Goal: Understand process/instructions

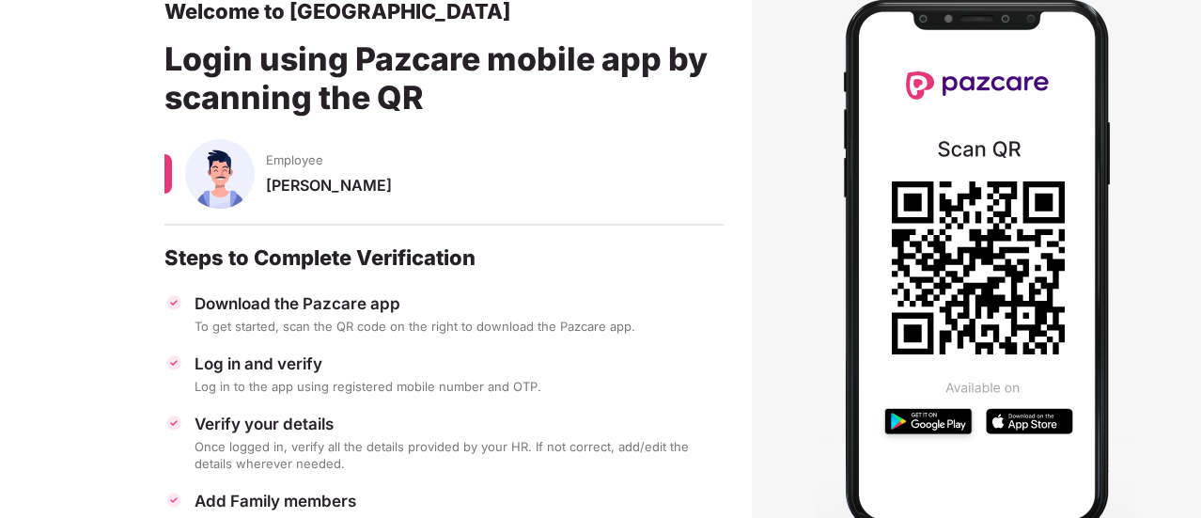
scroll to position [58, 0]
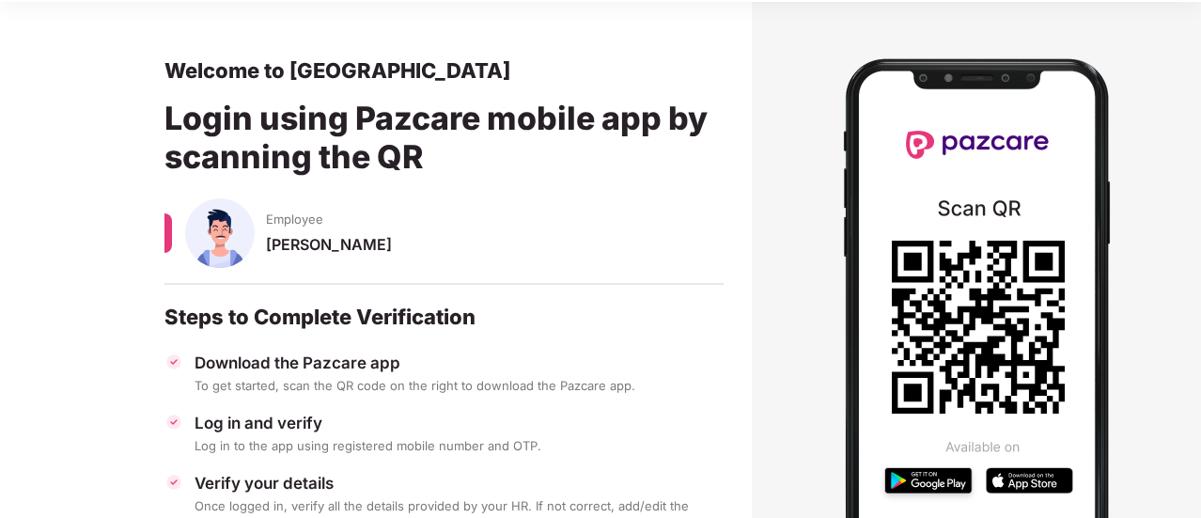
click at [600, 405] on div "Download the Pazcare app To get started, scan the QR code on the right to downl…" at bounding box center [443, 510] width 559 height 316
click at [521, 409] on div "Download the Pazcare app To get started, scan the QR code on the right to downl…" at bounding box center [443, 510] width 559 height 316
drag, startPoint x: 521, startPoint y: 409, endPoint x: 545, endPoint y: 403, distance: 24.2
click at [545, 403] on div "Download the Pazcare app To get started, scan the QR code on the right to downl…" at bounding box center [443, 510] width 559 height 316
click at [552, 401] on div "Download the Pazcare app To get started, scan the QR code on the right to downl…" at bounding box center [443, 510] width 559 height 316
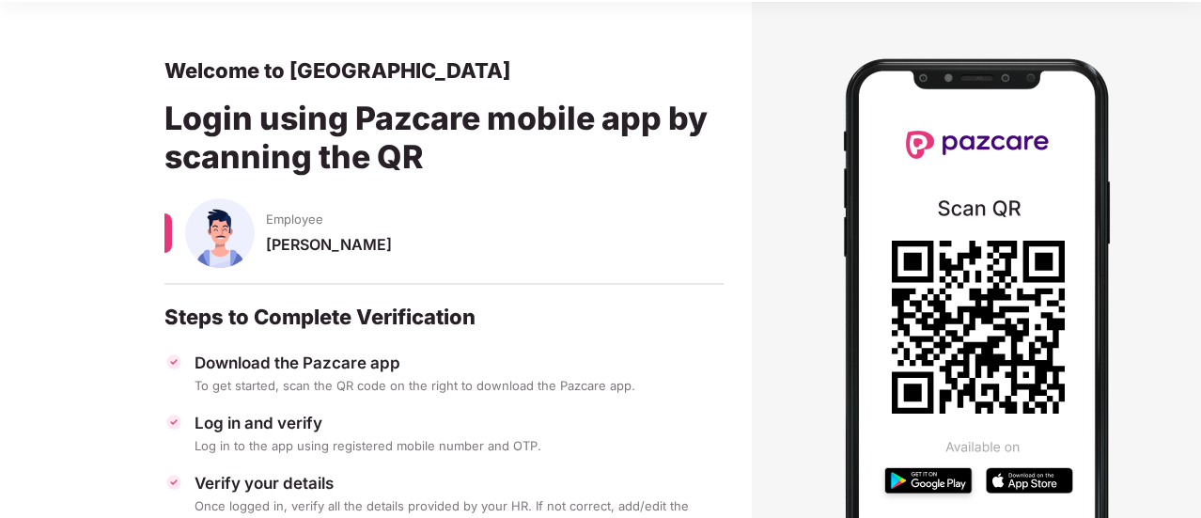
click at [552, 401] on div "Download the Pazcare app To get started, scan the QR code on the right to downl…" at bounding box center [443, 510] width 559 height 316
click at [715, 507] on div "Once logged in, verify all the details provided by your HR. If not correct, add…" at bounding box center [458, 514] width 529 height 34
